Goal: Task Accomplishment & Management: Use online tool/utility

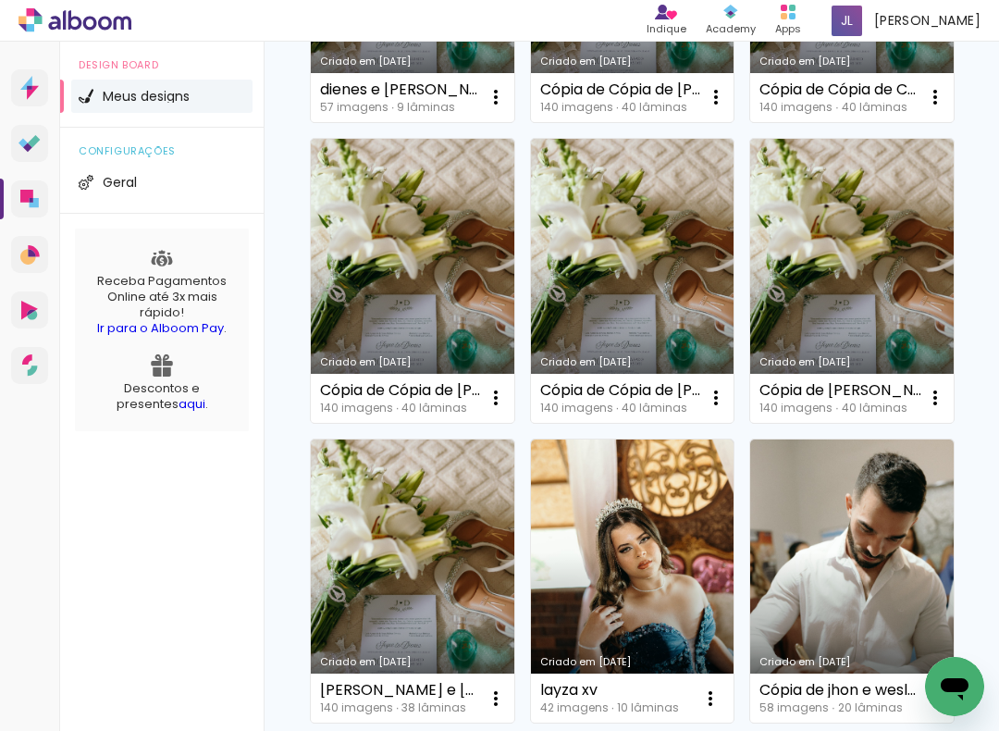
scroll to position [544, 0]
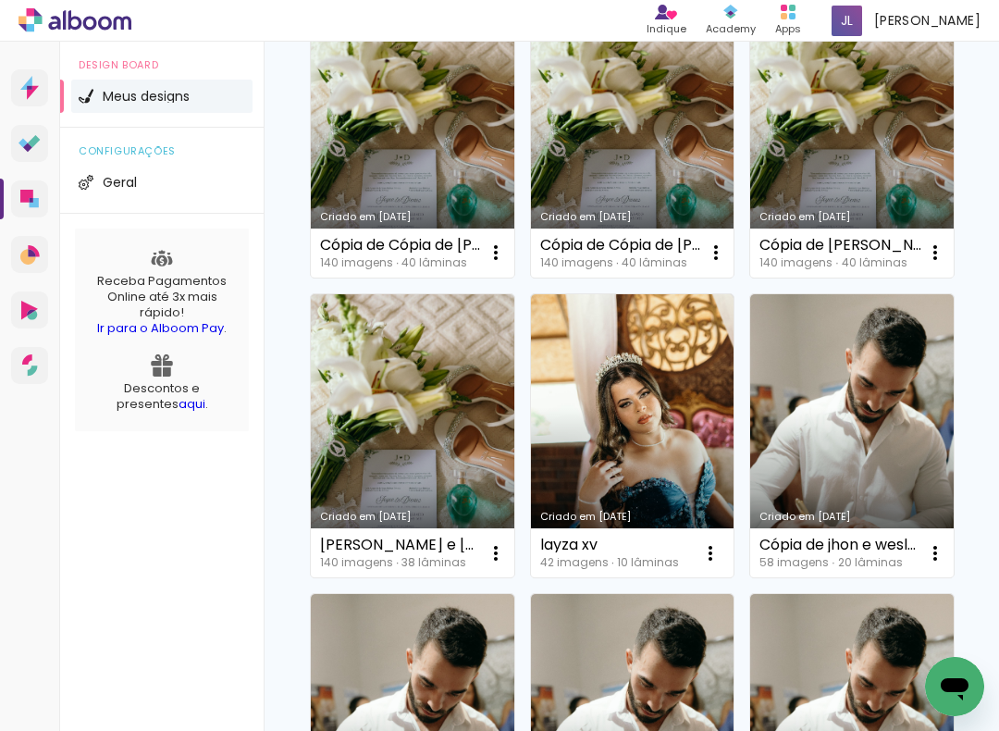
click at [492, 547] on iron-icon at bounding box center [496, 553] width 22 height 22
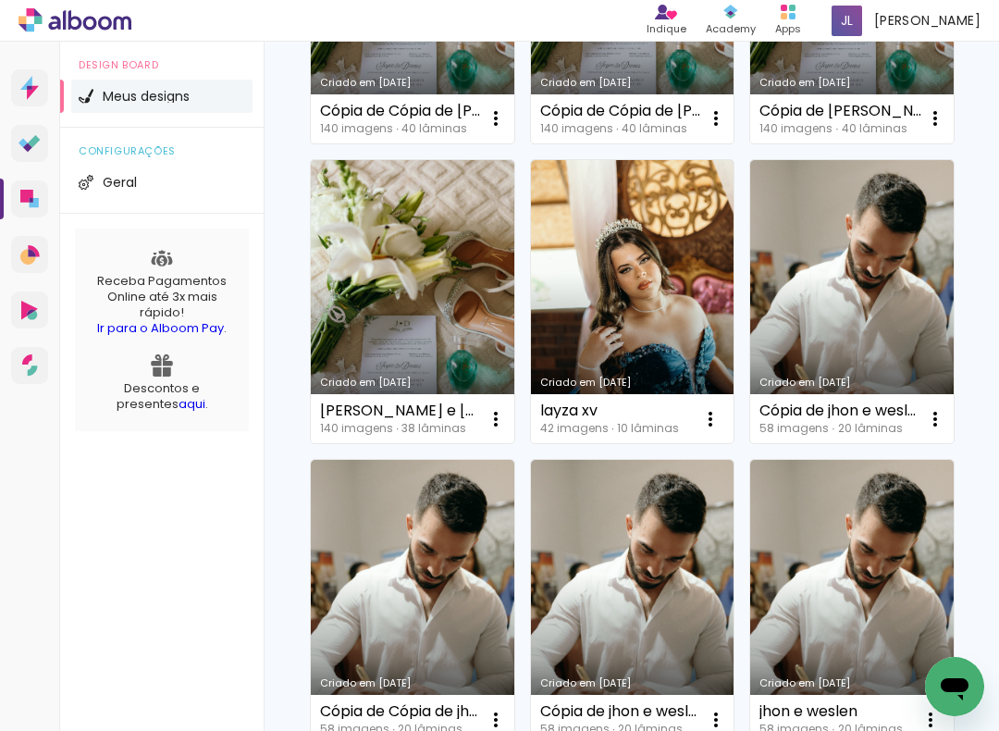
scroll to position [681, 0]
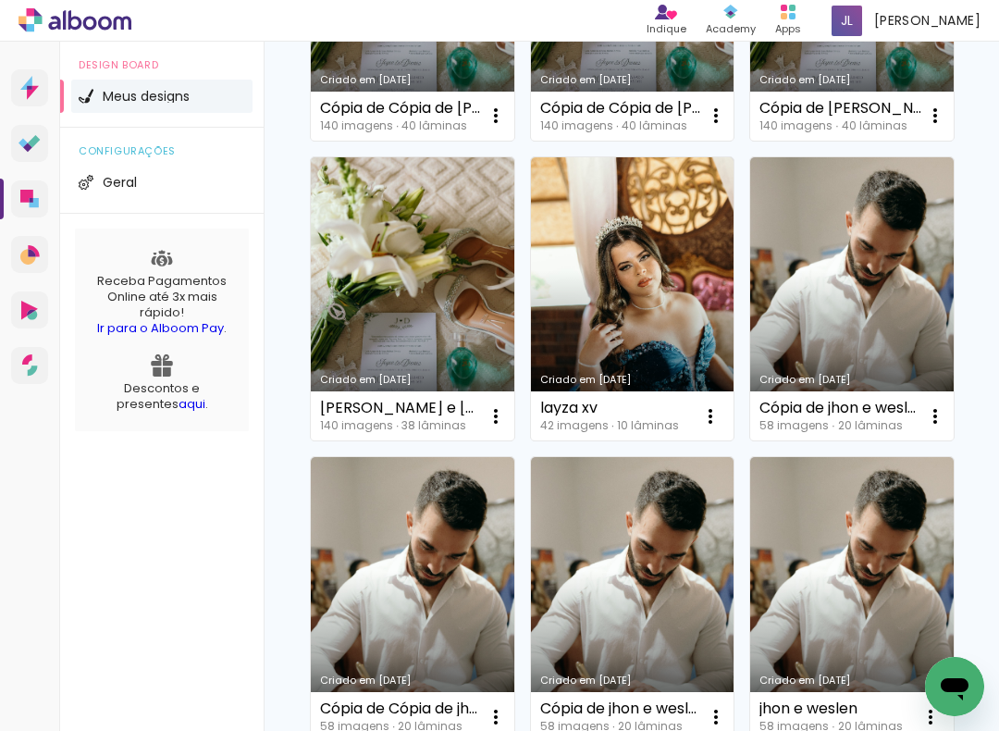
click at [485, 427] on iron-icon at bounding box center [496, 416] width 22 height 22
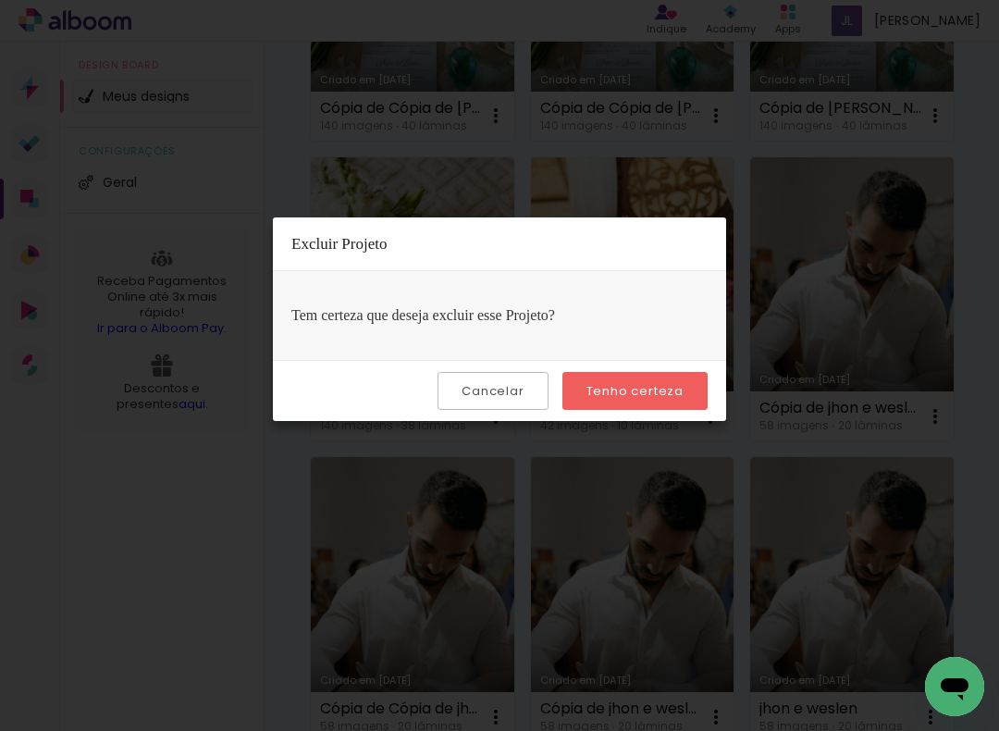
click at [0, 0] on slot "Tenho certeza" at bounding box center [0, 0] width 0 height 0
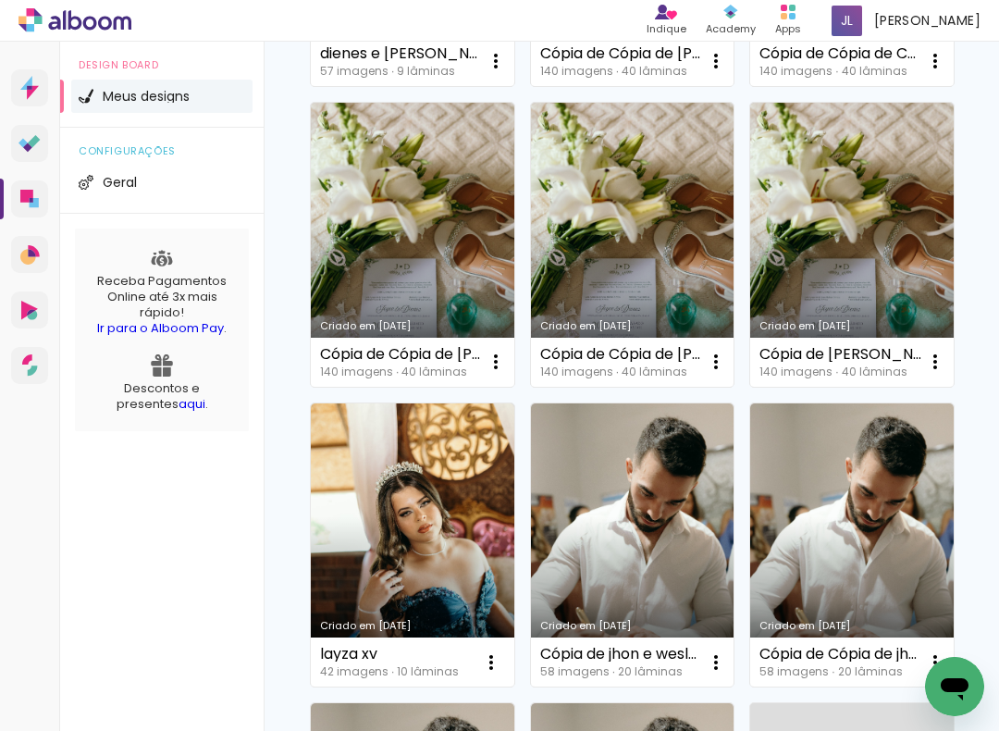
scroll to position [431, 0]
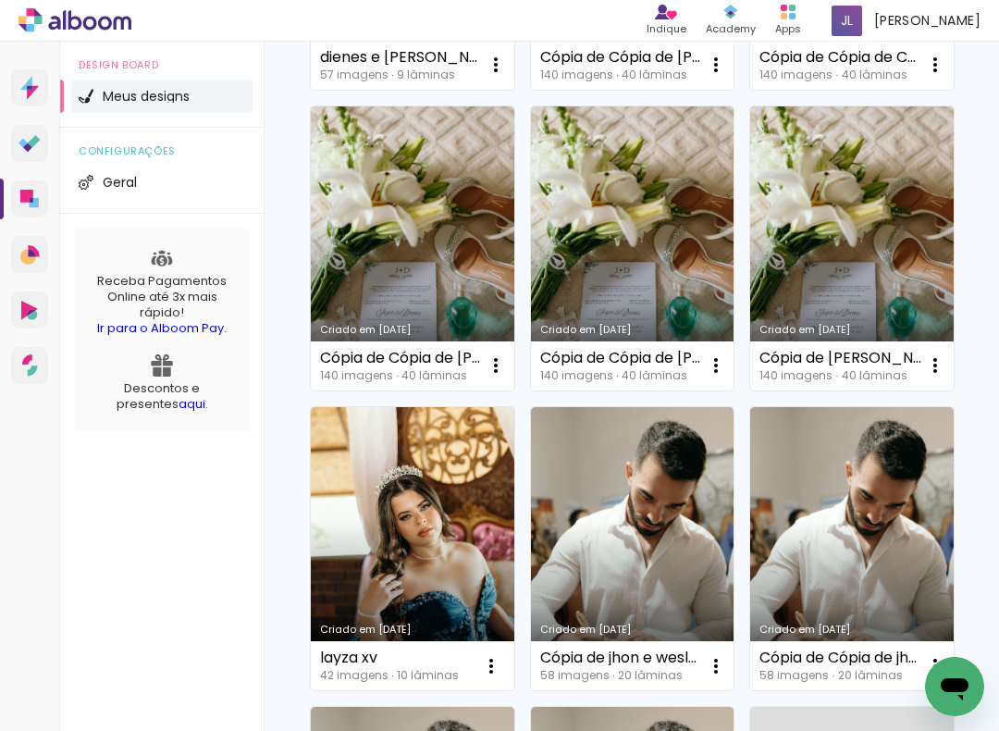
click at [939, 363] on iron-icon at bounding box center [935, 365] width 22 height 22
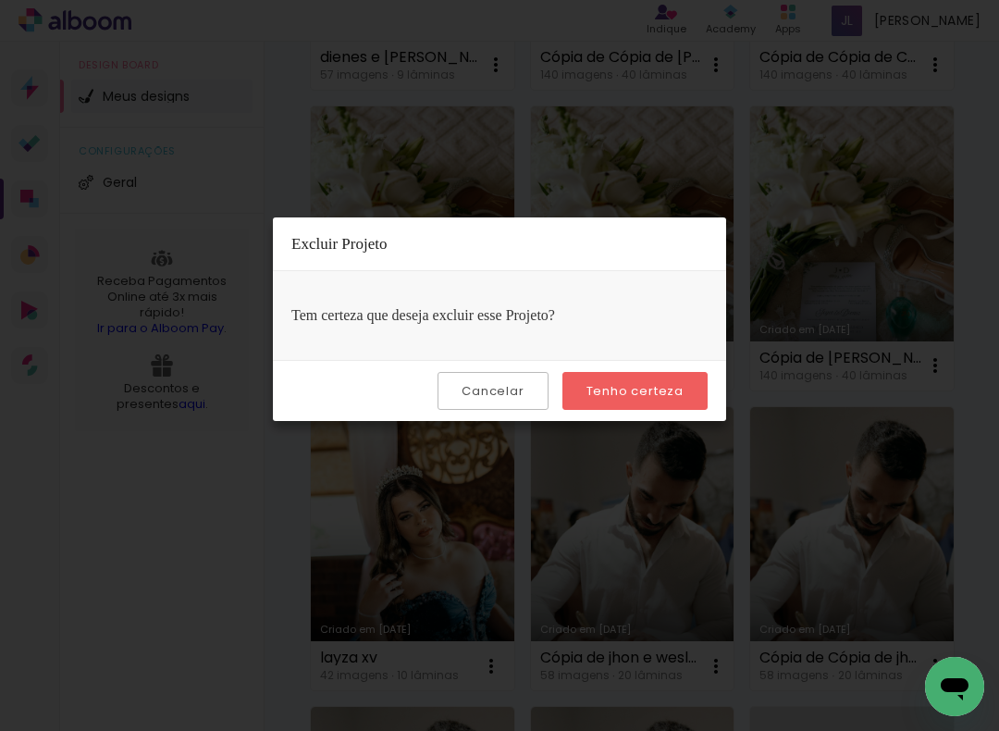
click at [0, 0] on slot "Tenho certeza" at bounding box center [0, 0] width 0 height 0
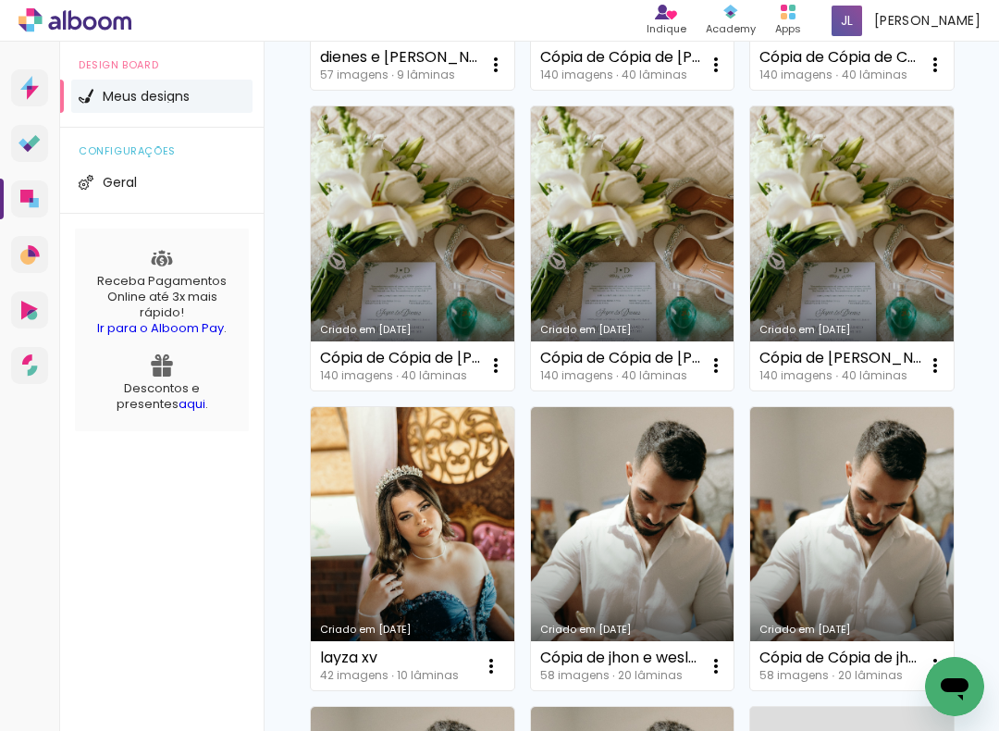
click at [675, 386] on div "Cópia de Cópia de [PERSON_NAME] e [PERSON_NAME] 140 imagens ∙ 40 lâminas Abrir …" at bounding box center [632, 365] width 203 height 49
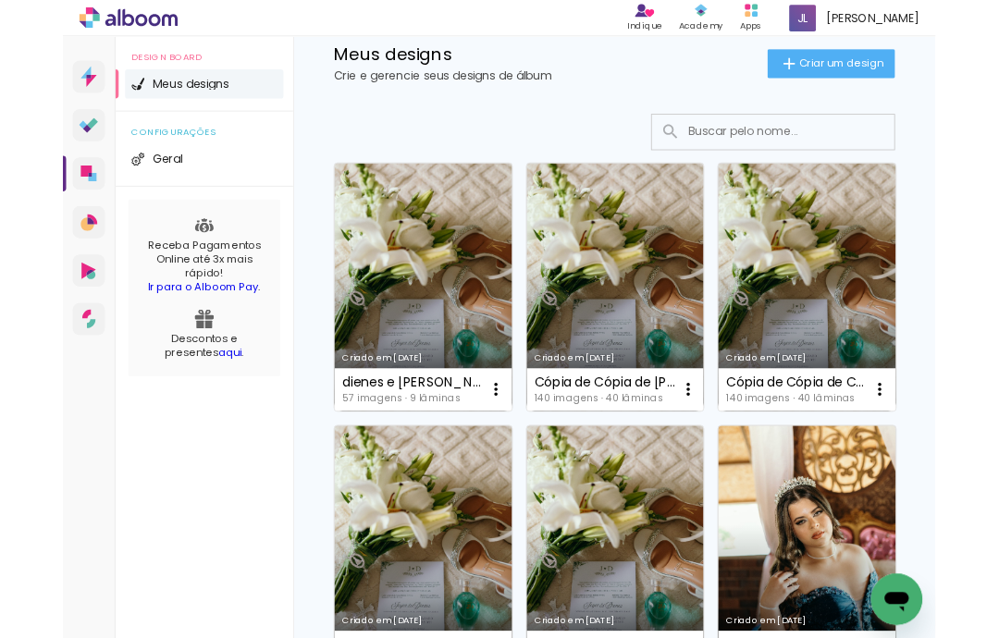
scroll to position [45, 0]
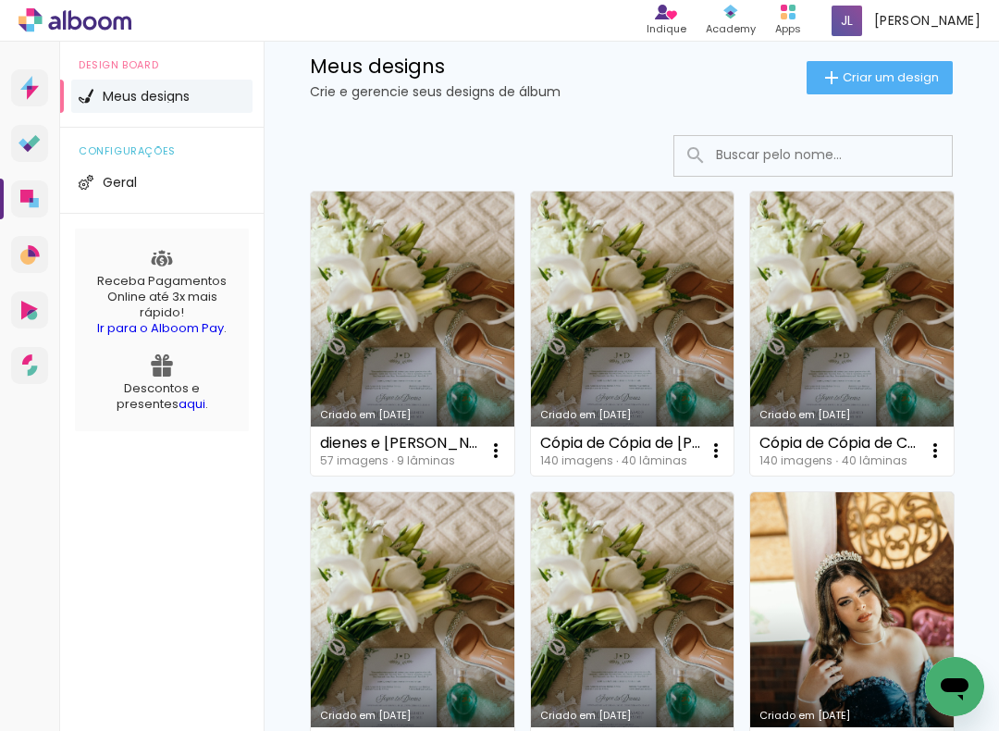
click at [487, 441] on iron-icon at bounding box center [496, 450] width 22 height 22
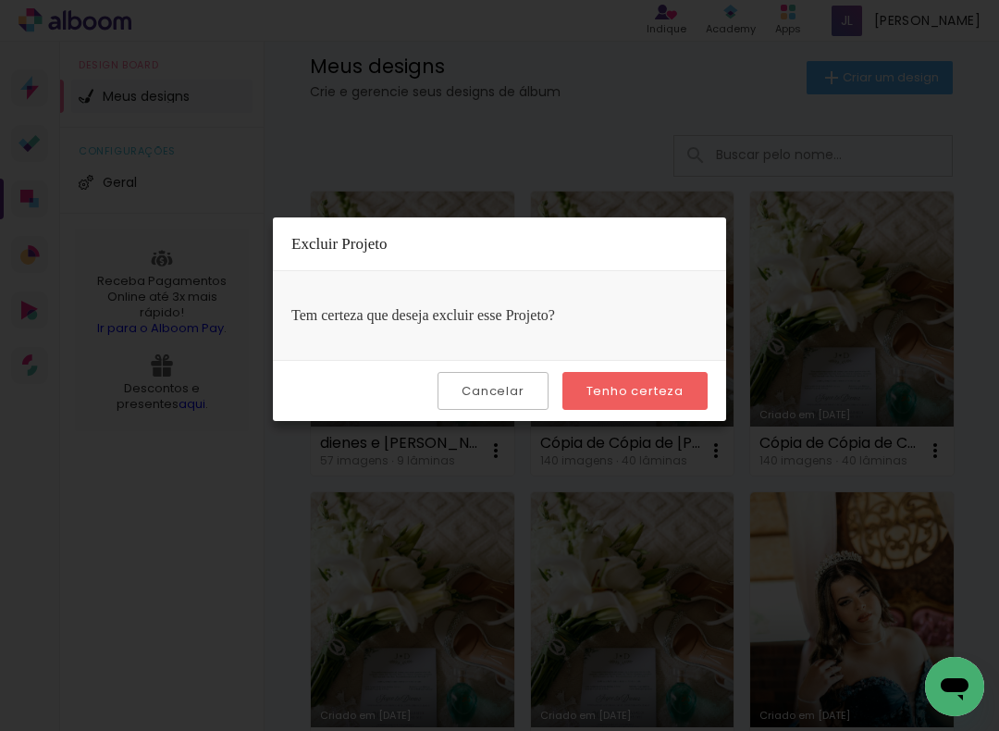
click at [614, 380] on paper-button "Tenho certeza" at bounding box center [634, 391] width 145 height 38
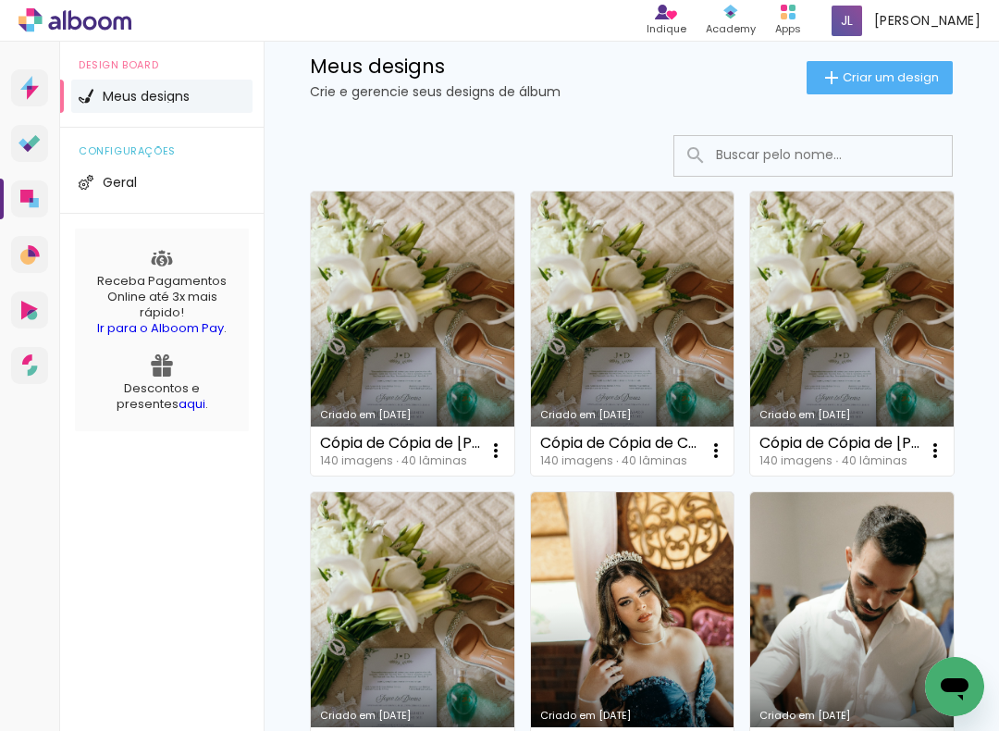
click at [499, 454] on iron-icon at bounding box center [496, 450] width 22 height 22
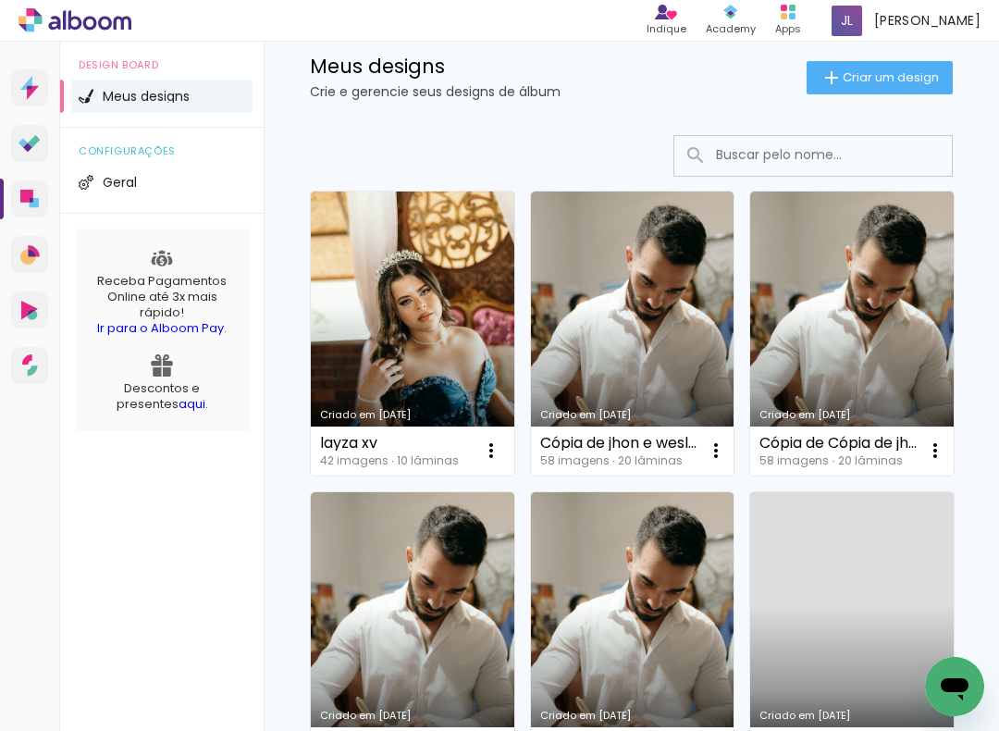
click at [902, 76] on span "Criar um design" at bounding box center [891, 77] width 96 height 12
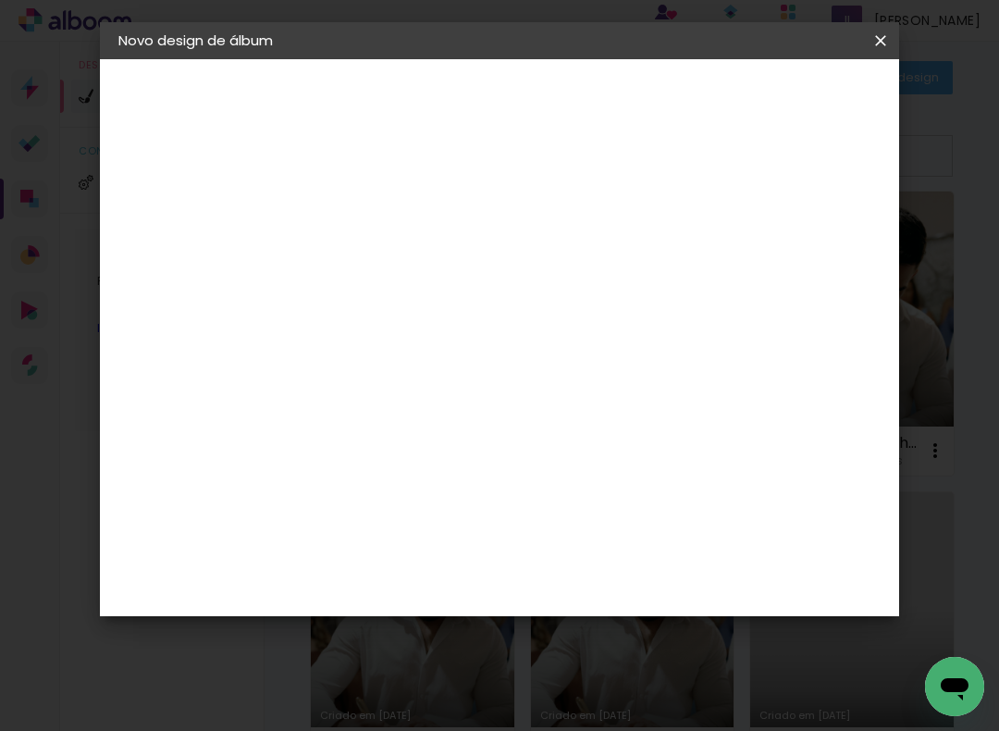
click at [427, 232] on paper-input-container "Título do álbum" at bounding box center [420, 249] width 13 height 47
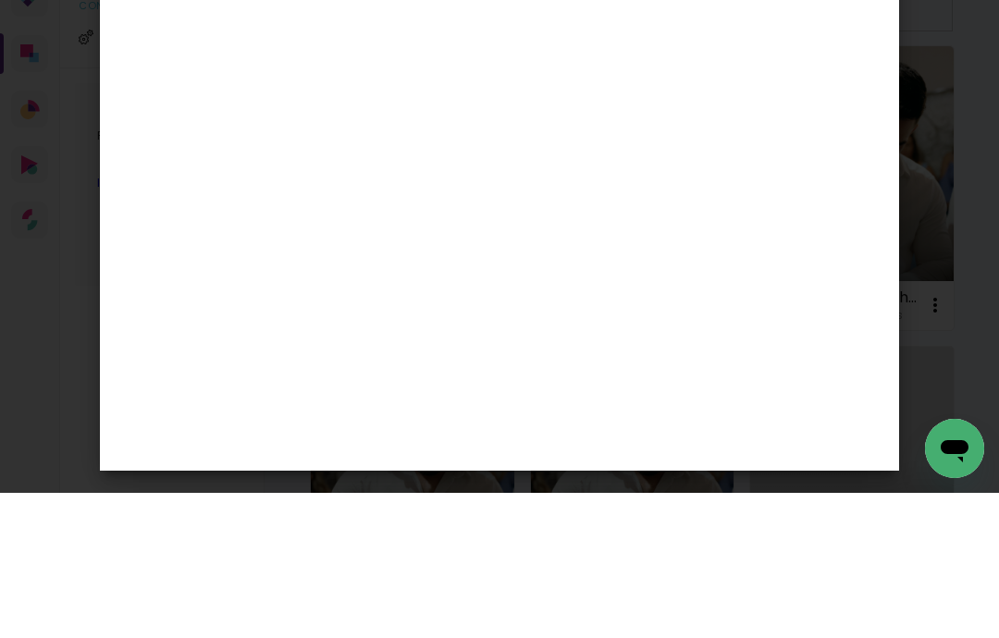
type input "[PERSON_NAME] e [PERSON_NAME]"
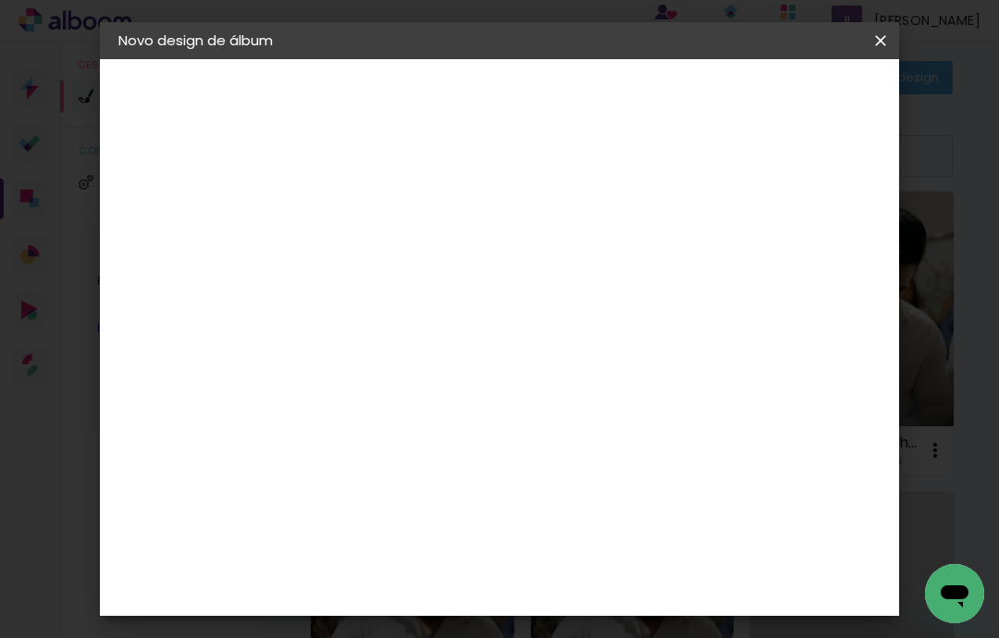
click at [0, 0] on slot "Avançar" at bounding box center [0, 0] width 0 height 0
click at [488, 356] on input at bounding box center [468, 351] width 187 height 23
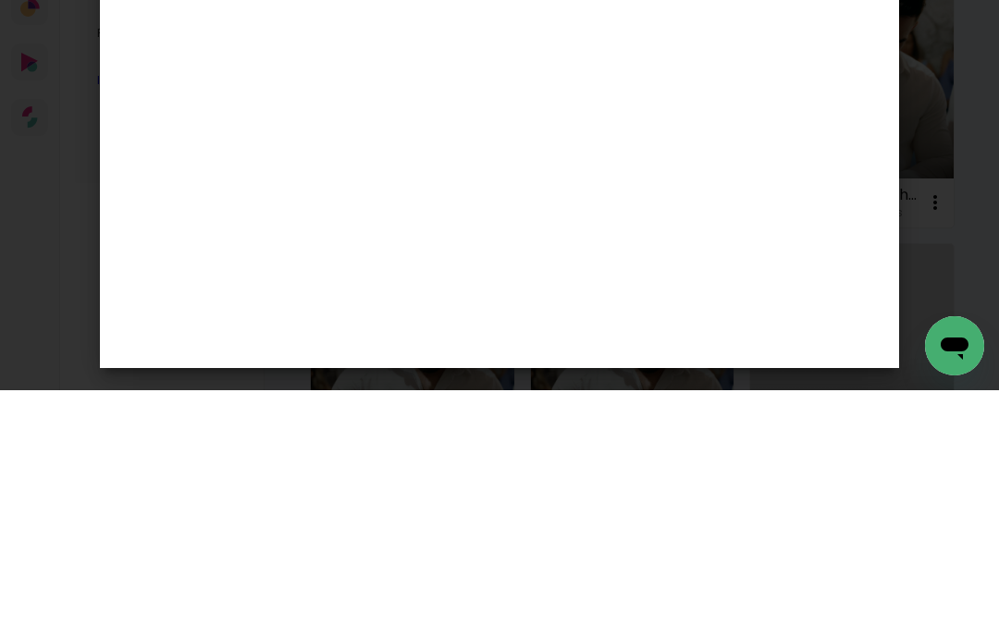
type input "lui"
type paper-input "lui"
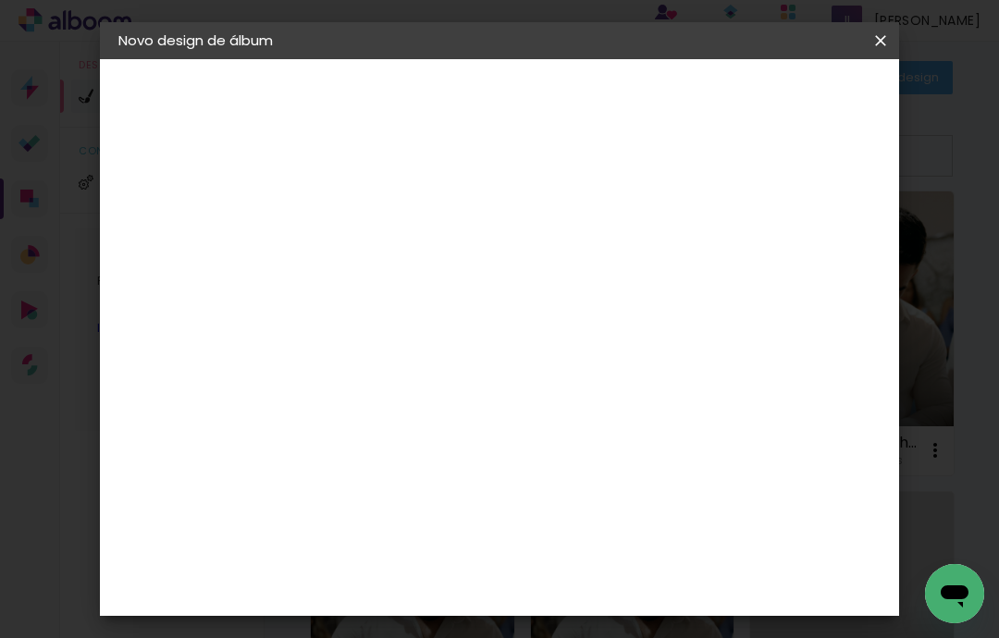
click at [511, 328] on div "Encadernadora [GEOGRAPHIC_DATA] [GEOGRAPHIC_DATA] [GEOGRAPHIC_DATA] Equador [GE…" at bounding box center [454, 310] width 173 height 263
click at [0, 0] on slot "Avançar" at bounding box center [0, 0] width 0 height 0
click at [493, 308] on input "text" at bounding box center [457, 322] width 72 height 29
type input "Encadernados"
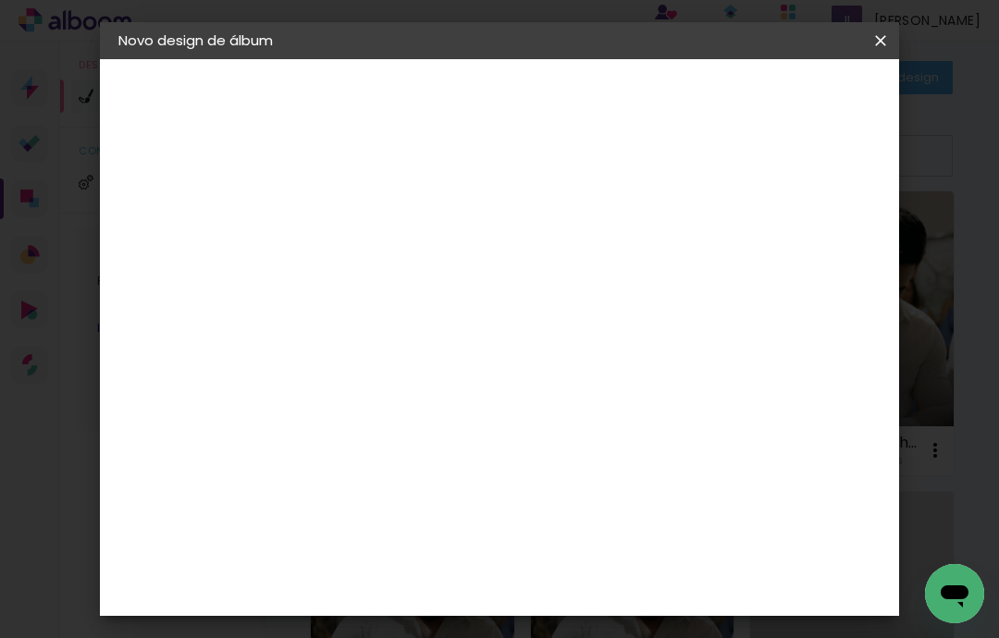
click at [546, 521] on span "30 x 60" at bounding box center [503, 540] width 86 height 38
click at [0, 0] on slot "Avançar" at bounding box center [0, 0] width 0 height 0
click at [779, 100] on span "Iniciar design" at bounding box center [754, 105] width 50 height 26
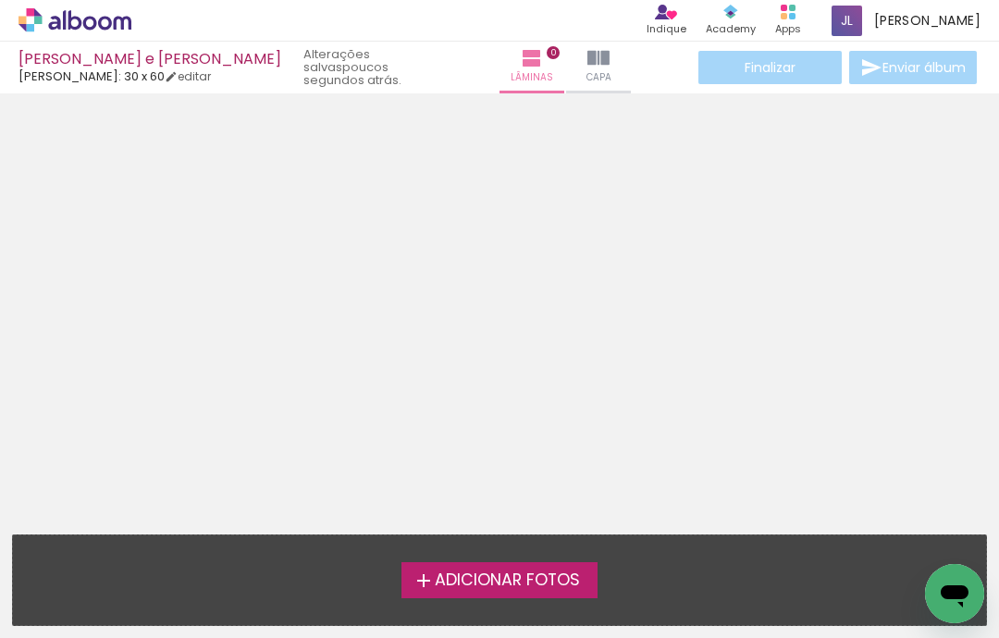
click at [501, 573] on span "Adicionar Fotos" at bounding box center [507, 581] width 145 height 17
click at [0, 0] on input "file" at bounding box center [0, 0] width 0 height 0
click at [474, 573] on span "Adicionar Fotos" at bounding box center [507, 581] width 145 height 17
click at [0, 0] on input "file" at bounding box center [0, 0] width 0 height 0
click at [470, 562] on label "Adicionar Fotos" at bounding box center [499, 579] width 197 height 35
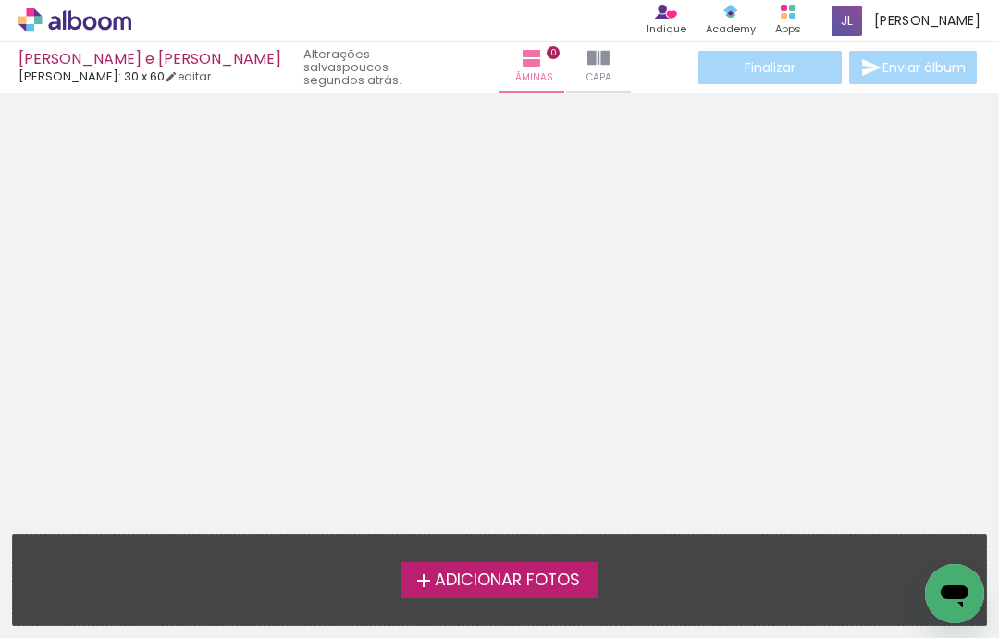
click at [0, 0] on input "file" at bounding box center [0, 0] width 0 height 0
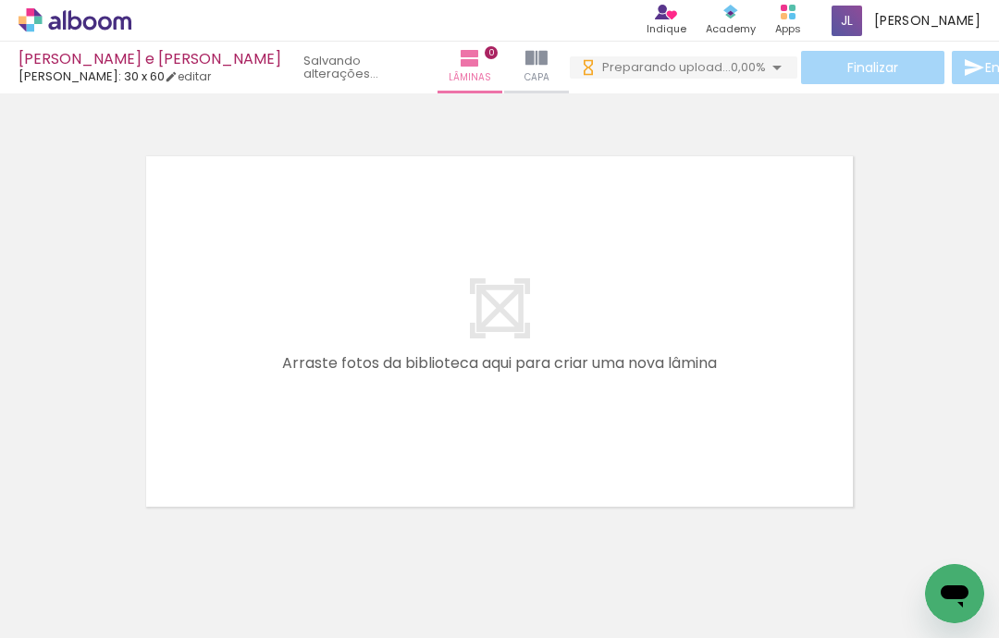
click at [81, 603] on span "Adicionar Fotos" at bounding box center [65, 613] width 55 height 20
click at [0, 0] on input "file" at bounding box center [0, 0] width 0 height 0
click at [49, 603] on span "Adicionar Fotos" at bounding box center [65, 613] width 55 height 20
click at [0, 0] on input "file" at bounding box center [0, 0] width 0 height 0
click at [43, 603] on span "Adicionar Fotos" at bounding box center [65, 613] width 55 height 20
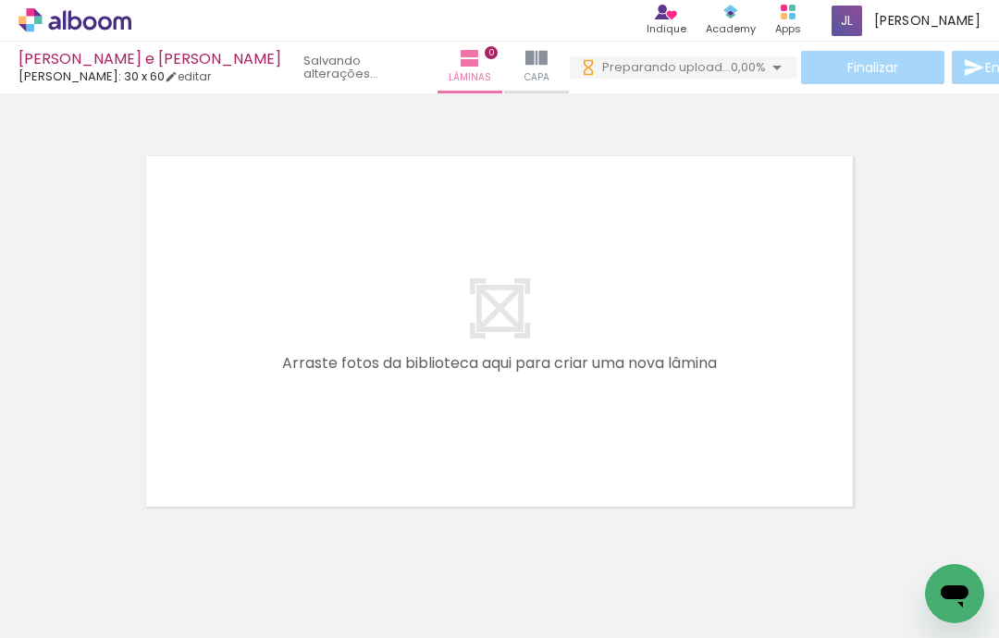
click at [0, 0] on input "file" at bounding box center [0, 0] width 0 height 0
click at [45, 574] on input "Todas as fotos" at bounding box center [52, 582] width 70 height 16
click at [34, 602] on iron-icon at bounding box center [27, 613] width 22 height 22
click at [0, 0] on input "file" at bounding box center [0, 0] width 0 height 0
click at [38, 602] on iron-icon at bounding box center [27, 613] width 22 height 22
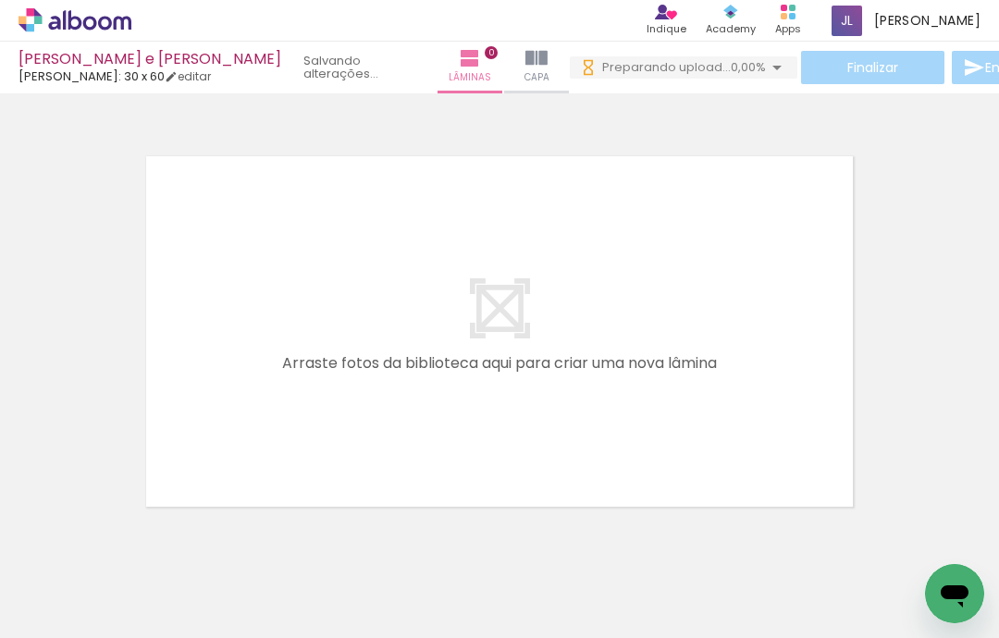
click at [0, 0] on input "file" at bounding box center [0, 0] width 0 height 0
click at [42, 603] on span "Adicionar Fotos" at bounding box center [65, 613] width 55 height 20
click at [0, 0] on input "file" at bounding box center [0, 0] width 0 height 0
click at [43, 603] on span "Adicionar Fotos" at bounding box center [65, 613] width 55 height 20
click at [0, 0] on input "file" at bounding box center [0, 0] width 0 height 0
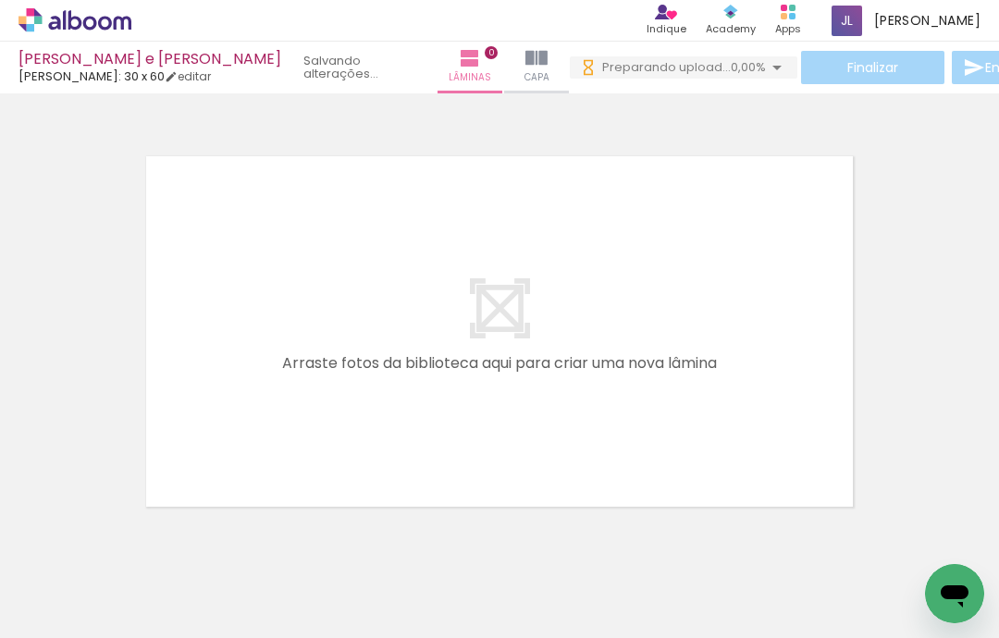
click at [41, 603] on span "Adicionar Fotos" at bounding box center [65, 613] width 55 height 20
click at [0, 0] on input "file" at bounding box center [0, 0] width 0 height 0
click at [41, 603] on span "Adicionar Fotos" at bounding box center [65, 613] width 55 height 20
click at [0, 0] on input "file" at bounding box center [0, 0] width 0 height 0
click at [55, 598] on paper-button "Adicionar Fotos" at bounding box center [57, 613] width 90 height 30
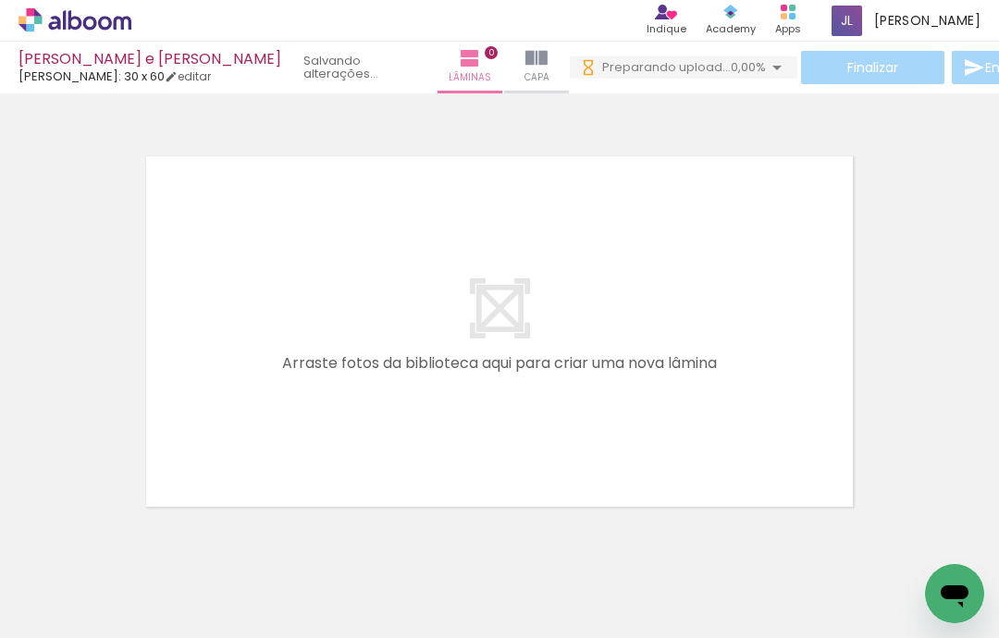
click at [0, 0] on input "file" at bounding box center [0, 0] width 0 height 0
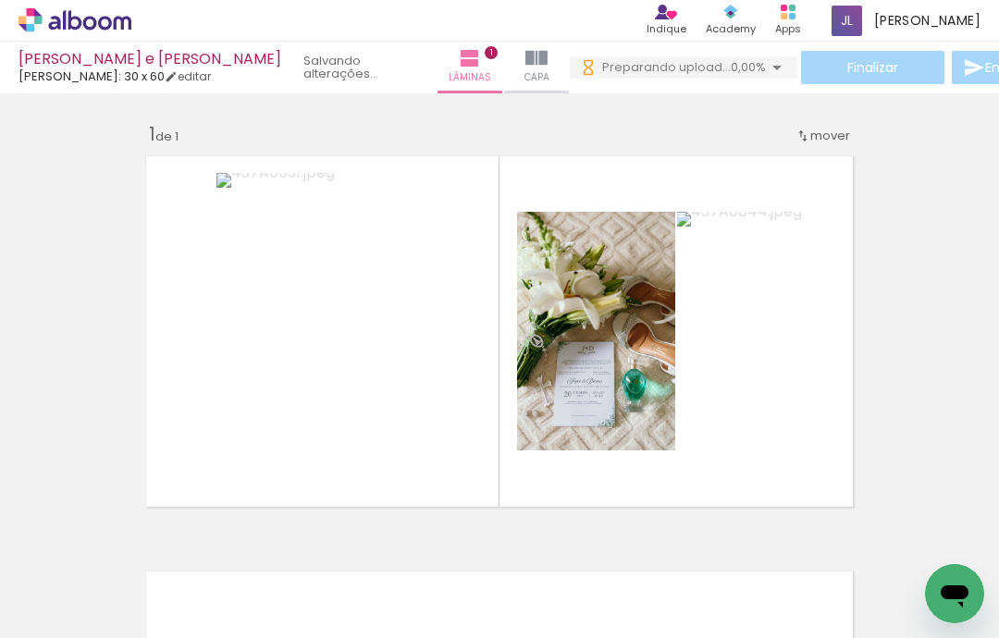
click at [503, 421] on quentale-layouter at bounding box center [499, 331] width 725 height 369
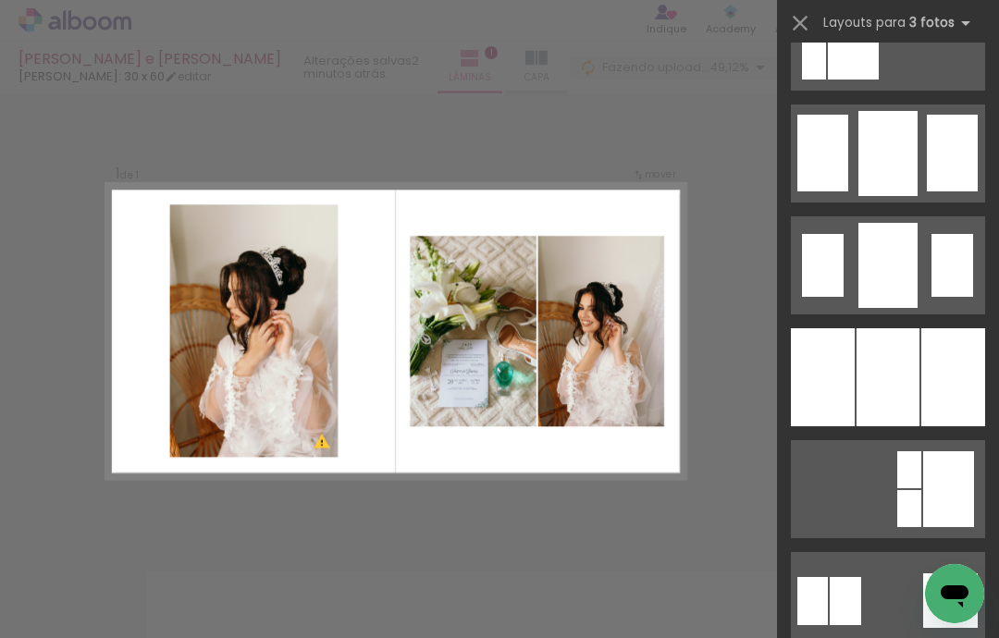
scroll to position [1489, 0]
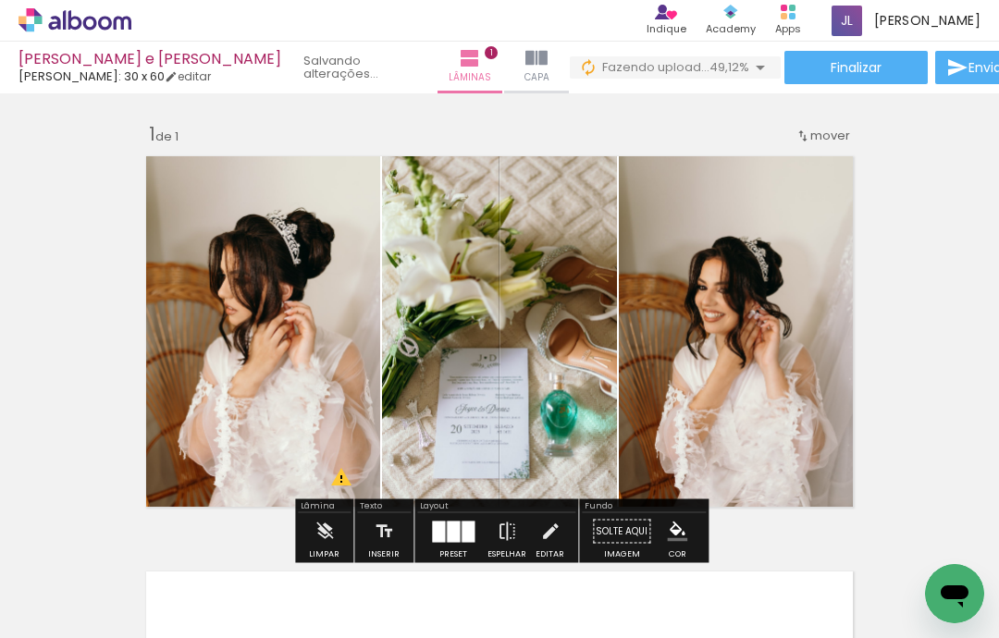
click at [922, 299] on div "Inserir lâmina 1 de 1 O Designbox precisará aumentar a sua imagem em 151% para …" at bounding box center [499, 516] width 999 height 832
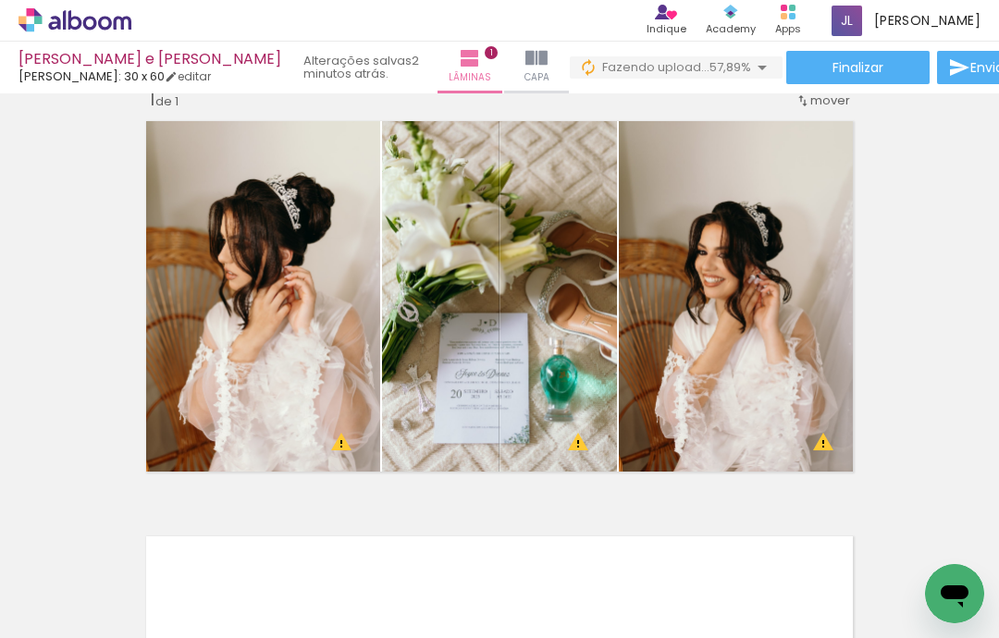
scroll to position [62, 0]
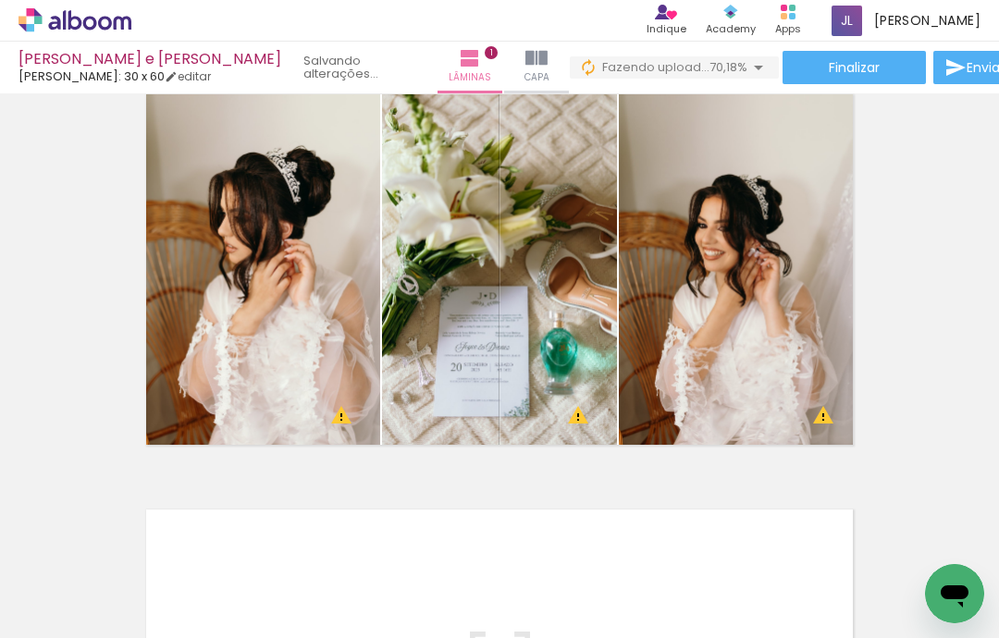
click at [918, 207] on div "Inserir lâmina 1 de 1 O Designbox precisará aumentar a sua imagem em 176% para …" at bounding box center [499, 454] width 999 height 832
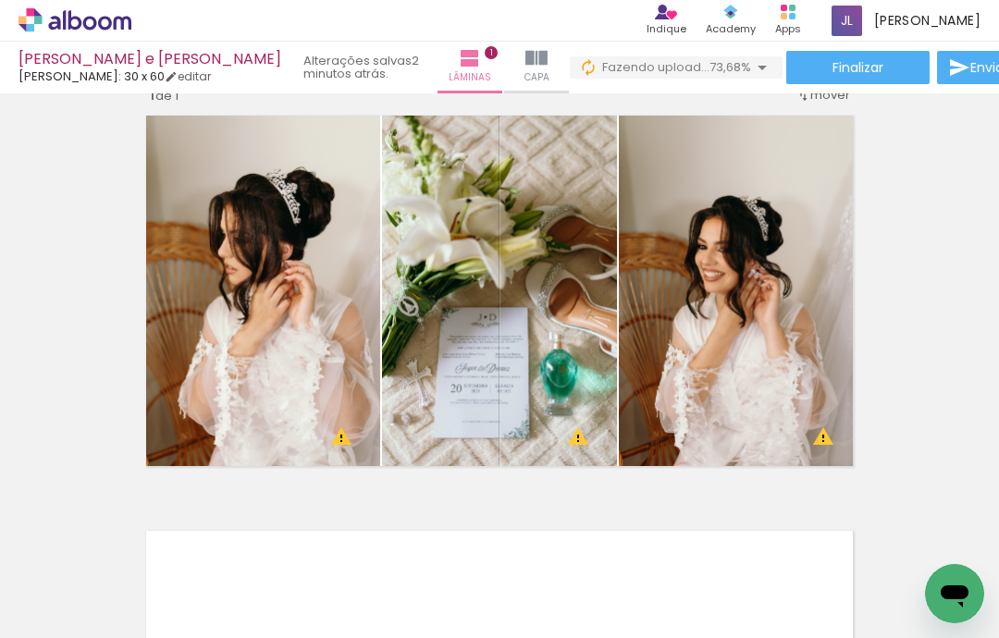
scroll to position [44, 0]
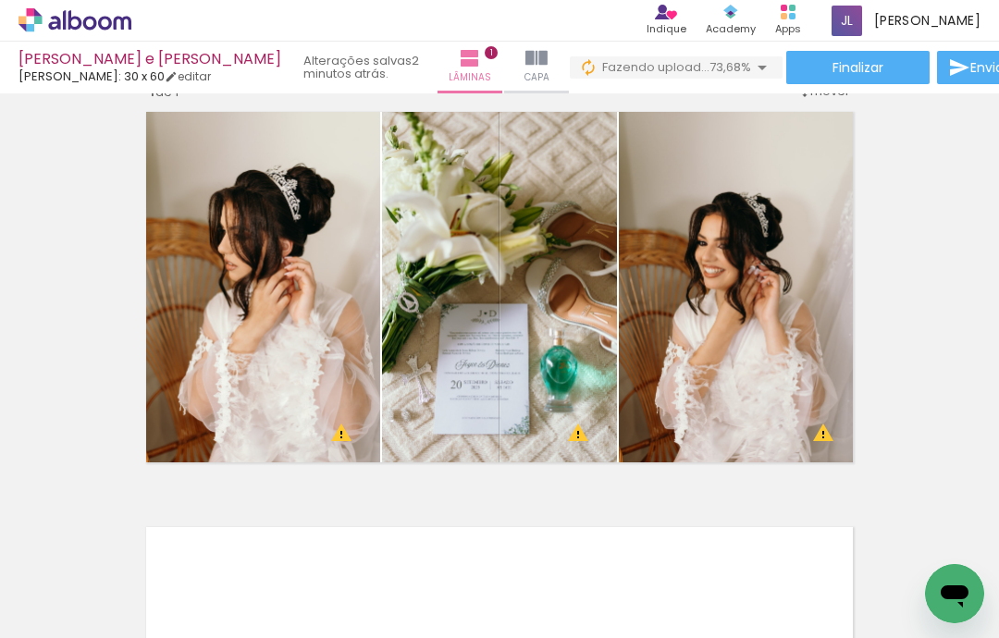
click at [918, 229] on div "Inserir lâmina 1 de 1 O Designbox precisará aumentar a sua imagem em 176% para …" at bounding box center [499, 471] width 999 height 832
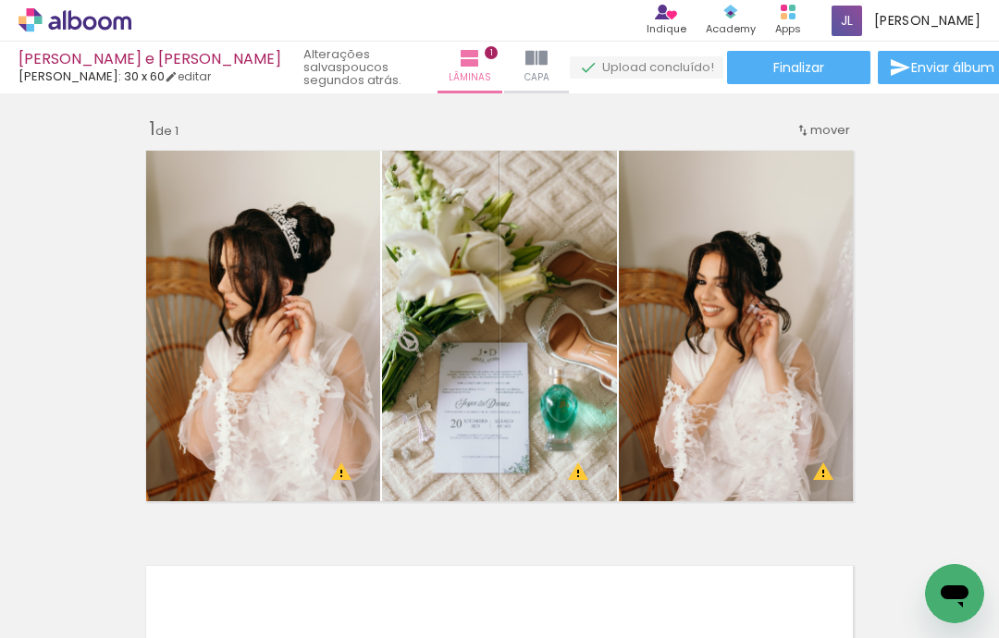
scroll to position [6, 0]
click at [356, 386] on div at bounding box center [258, 325] width 246 height 369
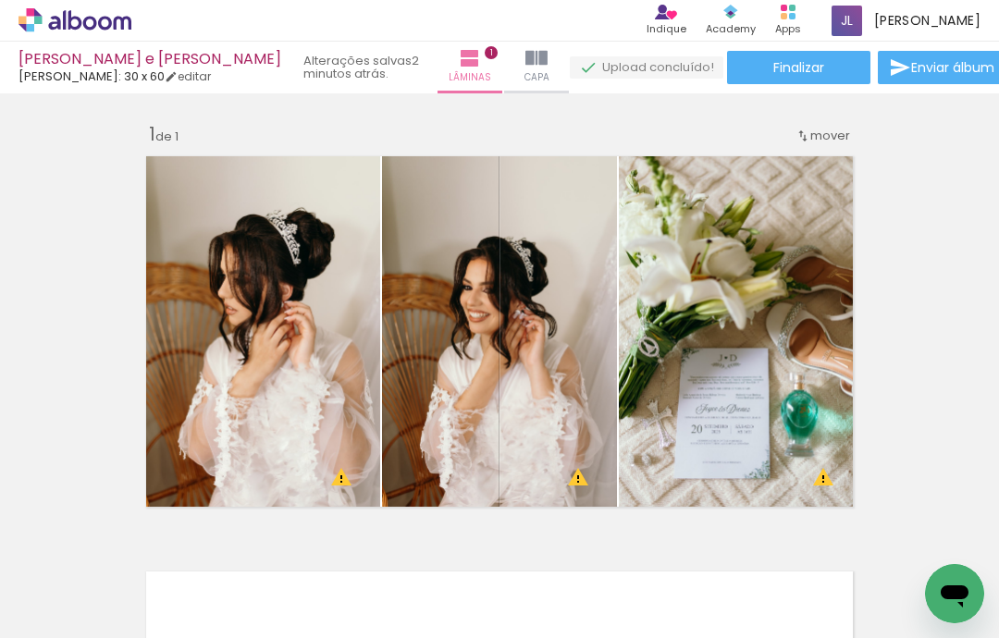
scroll to position [0, 0]
